Goal: Navigation & Orientation: Find specific page/section

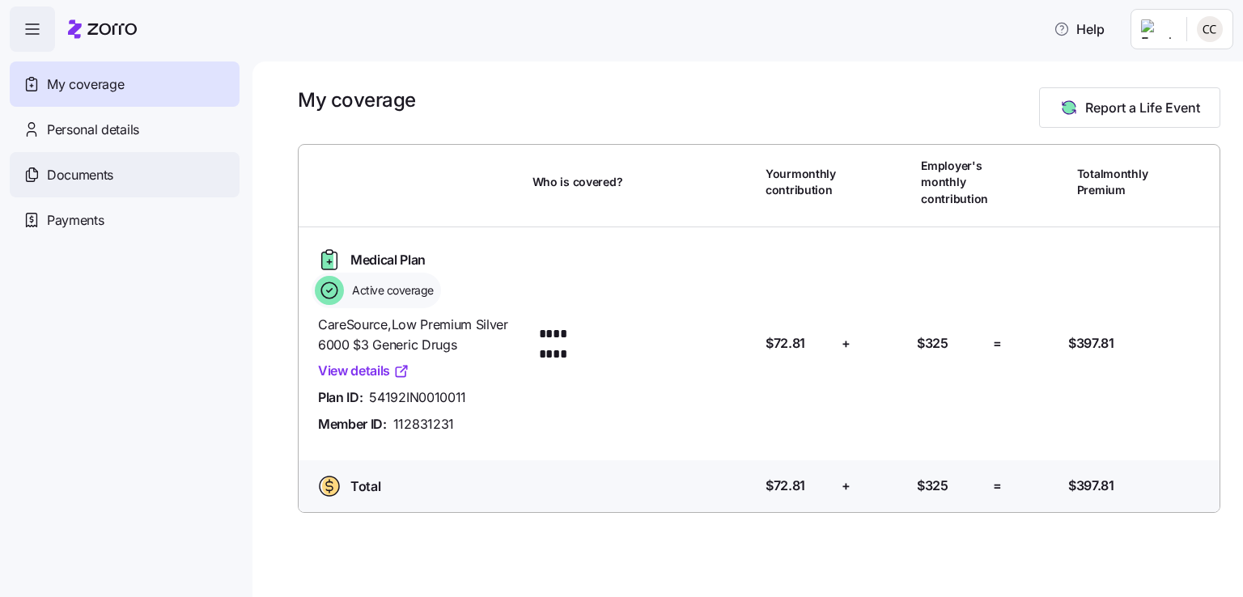
click at [124, 168] on div "Documents" at bounding box center [125, 174] width 230 height 45
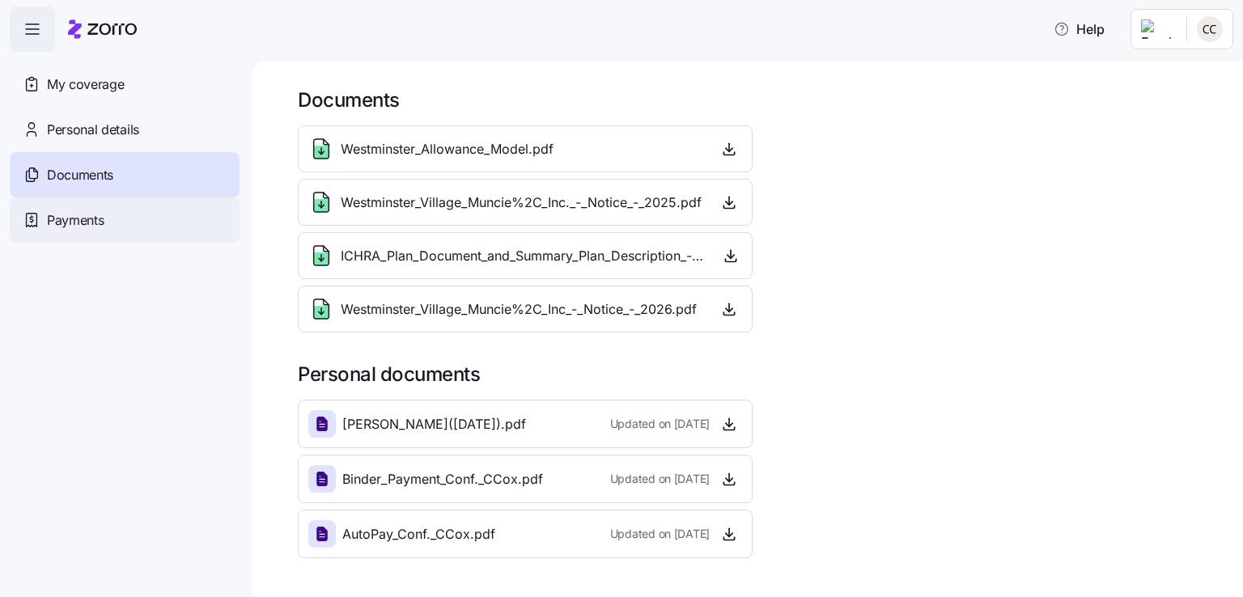
click at [139, 224] on div "Payments" at bounding box center [125, 219] width 230 height 45
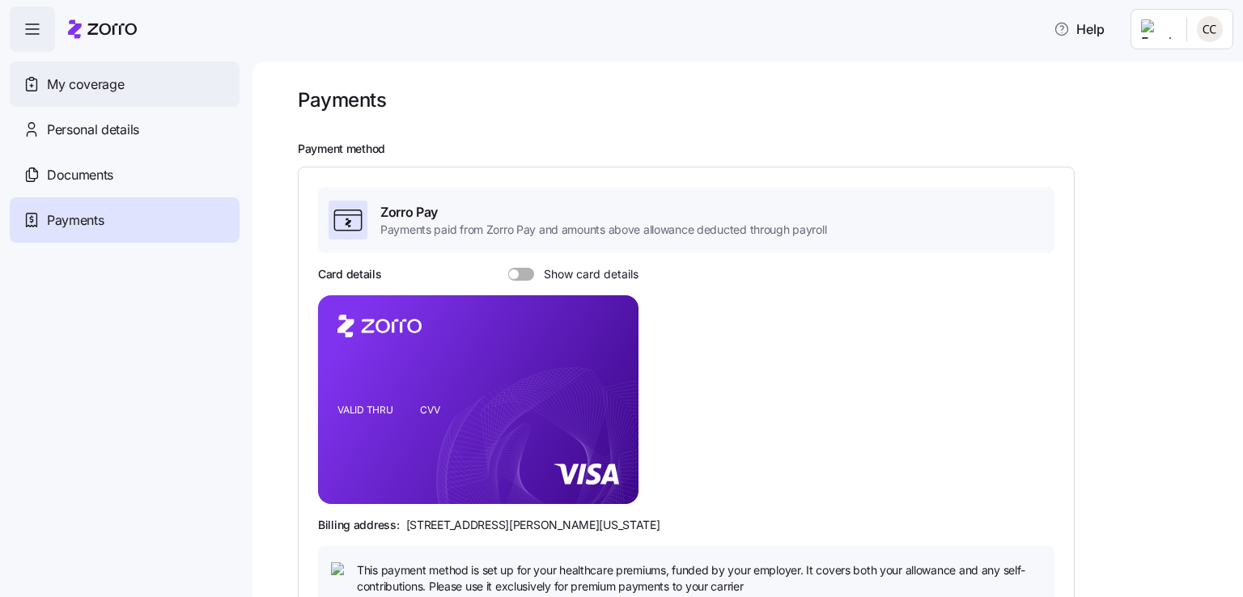
click at [123, 96] on div "My coverage" at bounding box center [125, 84] width 230 height 45
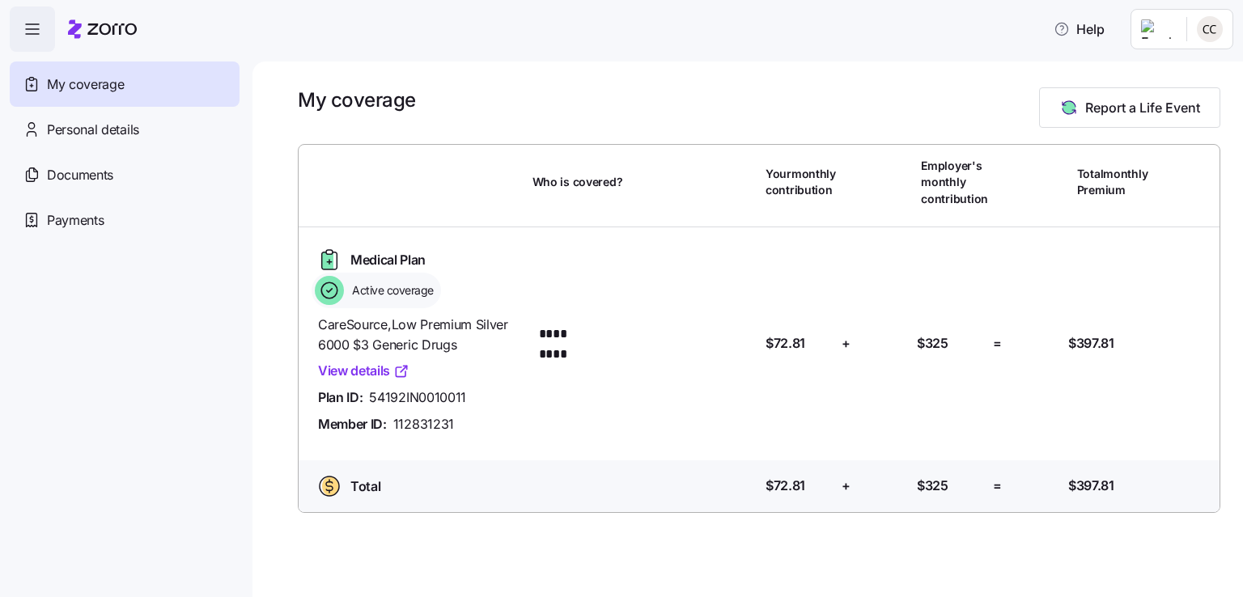
click at [378, 376] on link "View details" at bounding box center [363, 371] width 91 height 20
click at [133, 134] on span "Personal details" at bounding box center [93, 130] width 92 height 20
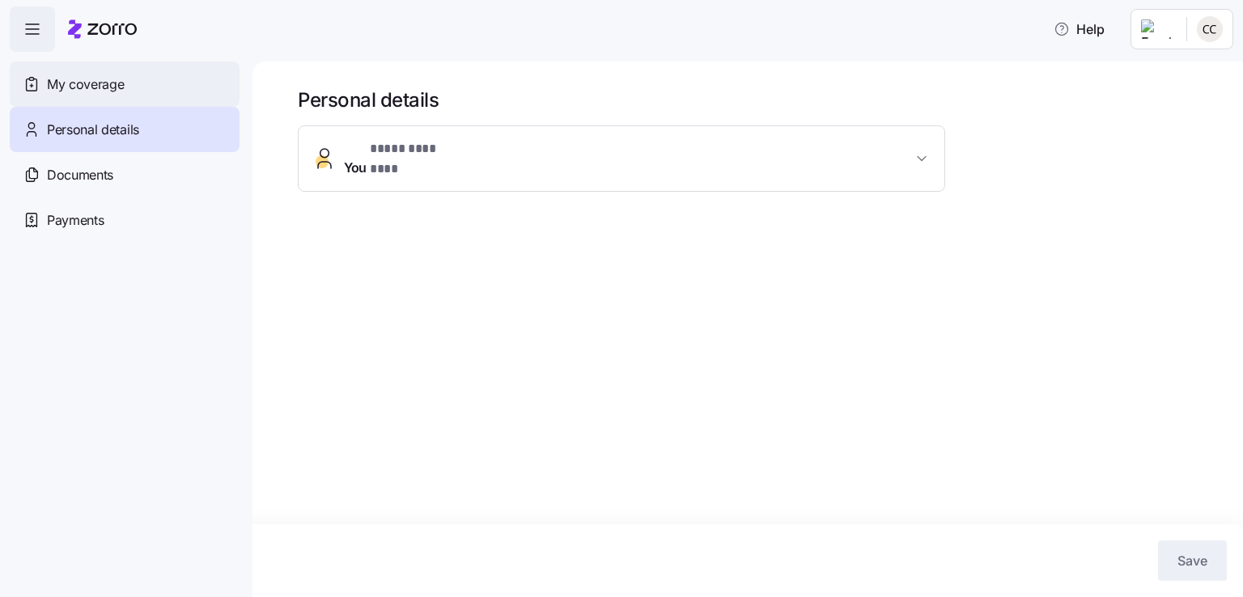
click at [142, 89] on div "My coverage" at bounding box center [125, 84] width 230 height 45
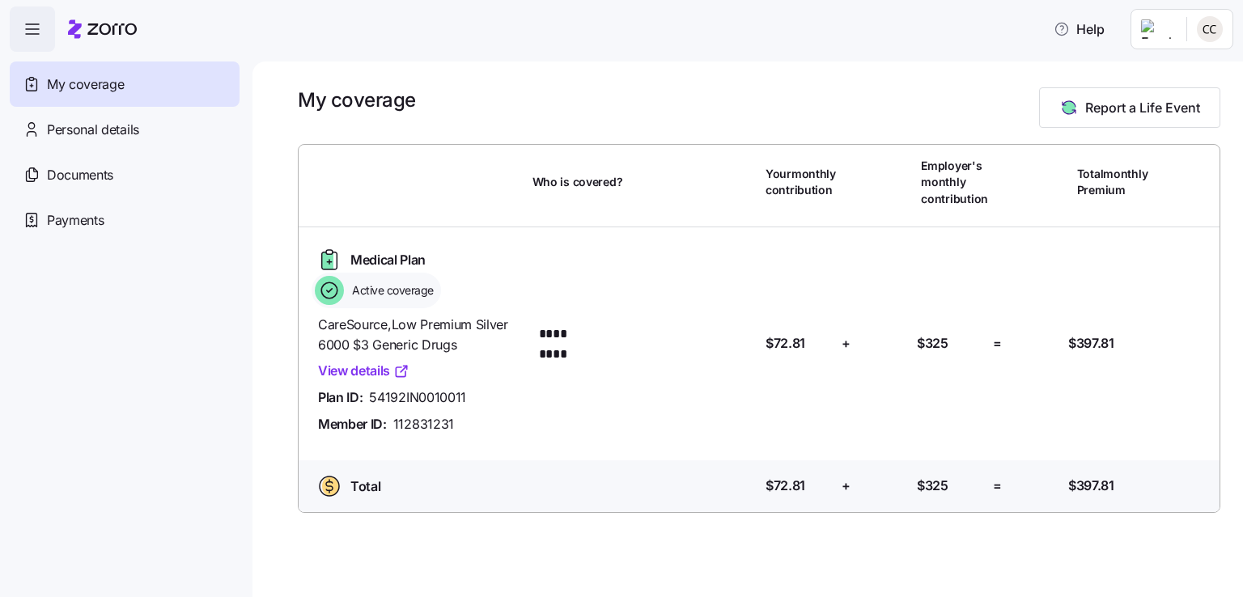
click at [27, 28] on icon "button" at bounding box center [32, 28] width 19 height 19
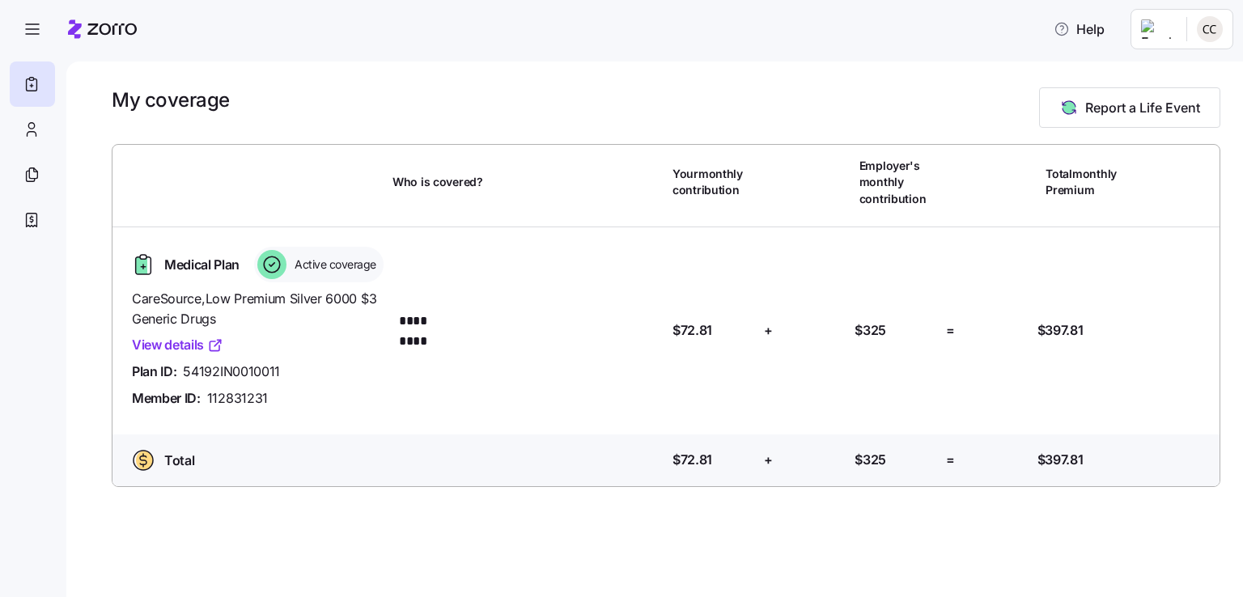
click at [27, 28] on icon "button" at bounding box center [32, 28] width 19 height 19
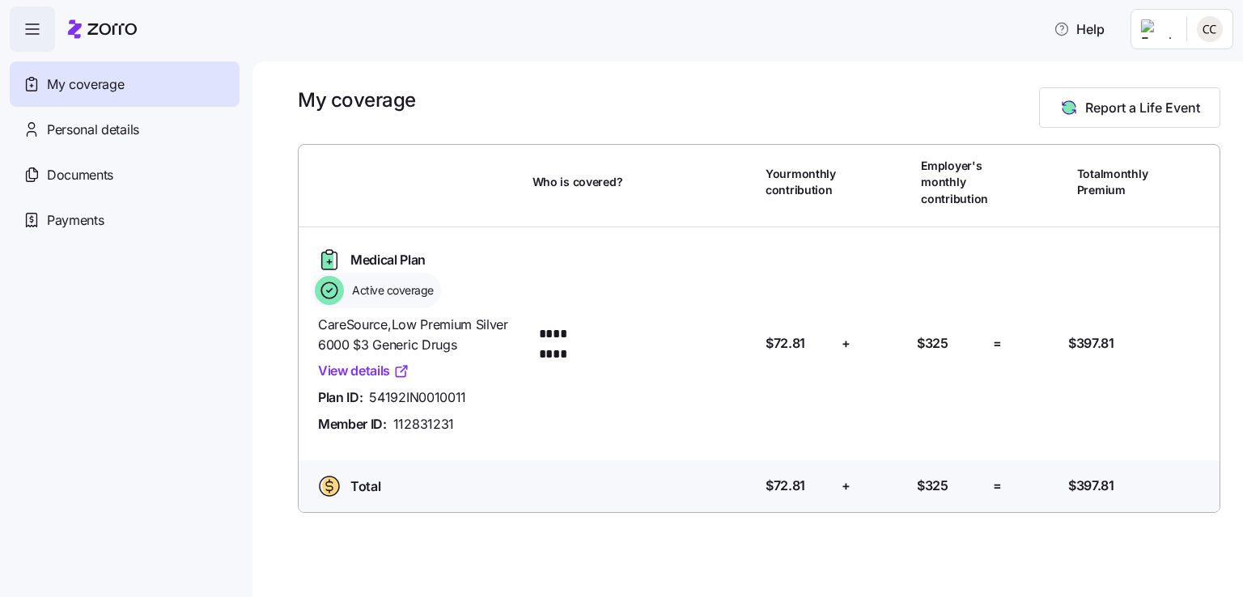
click at [1206, 33] on html "Help My coverage Personal details Documents Partners hub Payments My coverage R…" at bounding box center [621, 294] width 1243 height 588
click at [1153, 43] on html "Help My coverage Personal details Documents Partners hub Payments My coverage R…" at bounding box center [621, 294] width 1243 height 588
click at [1201, 45] on html "Help My coverage Personal details Documents Partners hub Payments My coverage R…" at bounding box center [621, 294] width 1243 height 588
click at [1187, 77] on div "My settings" at bounding box center [1178, 73] width 85 height 18
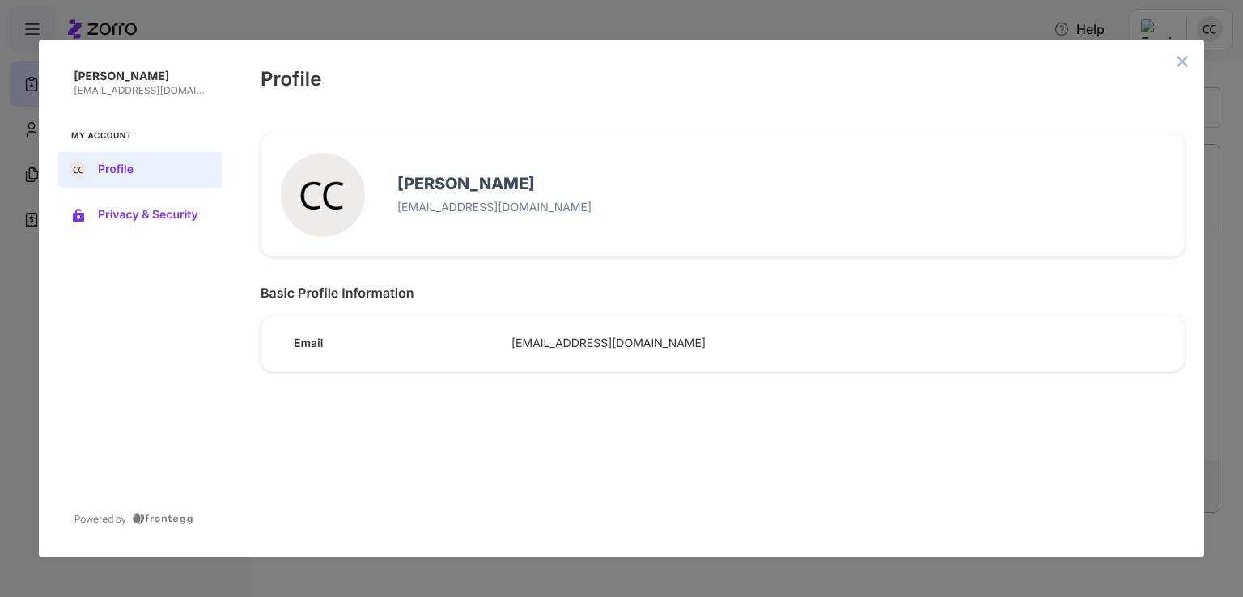
click at [178, 216] on span "Privacy & Security" at bounding box center [153, 215] width 110 height 13
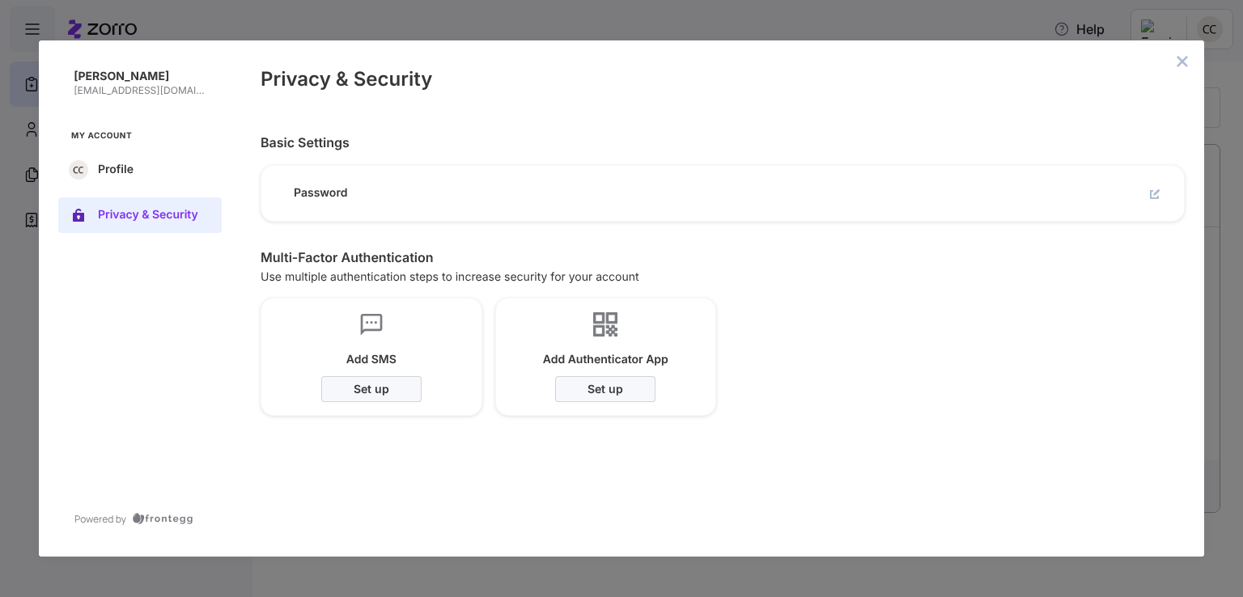
click at [1180, 68] on button "close admin-box" at bounding box center [1182, 61] width 23 height 23
